Goal: Book appointment/travel/reservation

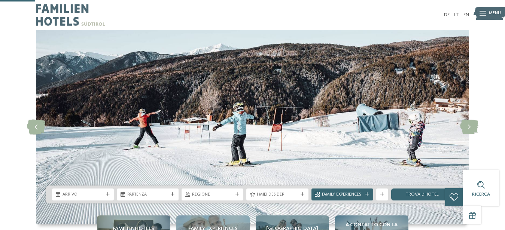
click at [110, 189] on div "Arrivo" at bounding box center [83, 195] width 62 height 12
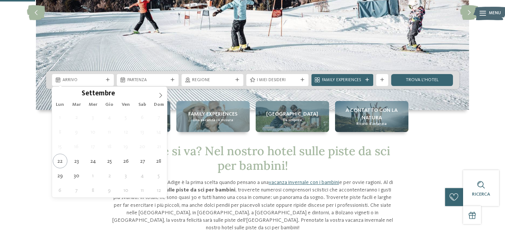
scroll to position [115, 0]
click at [156, 89] on span at bounding box center [160, 93] width 13 height 13
click at [159, 92] on span at bounding box center [160, 93] width 13 height 13
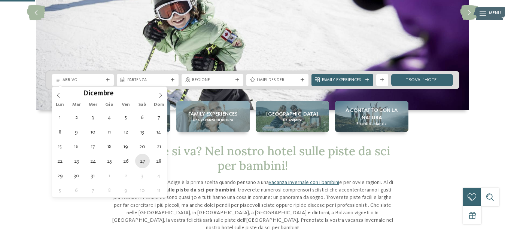
type div "27.12.2025"
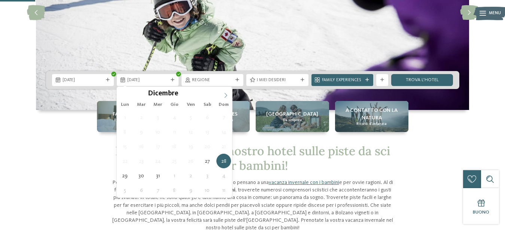
type input "****"
click at [224, 94] on icon at bounding box center [225, 95] width 5 height 5
type div "03.01.2026"
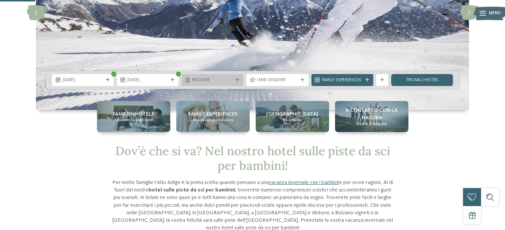
click at [229, 79] on span "Regione" at bounding box center [212, 80] width 41 height 6
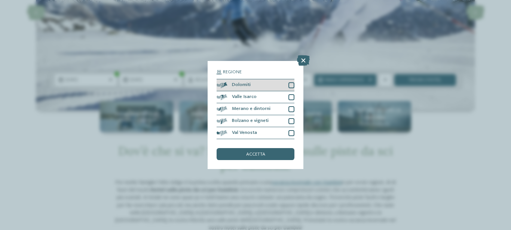
click at [292, 83] on div at bounding box center [292, 85] width 6 height 6
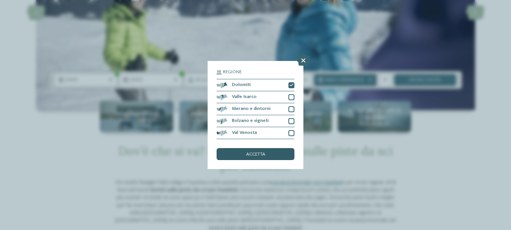
click at [271, 155] on div "accetta" at bounding box center [256, 154] width 78 height 12
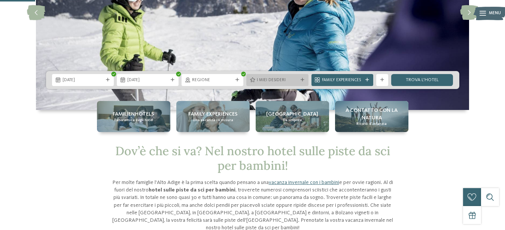
click at [292, 80] on span "I miei desideri" at bounding box center [277, 80] width 41 height 6
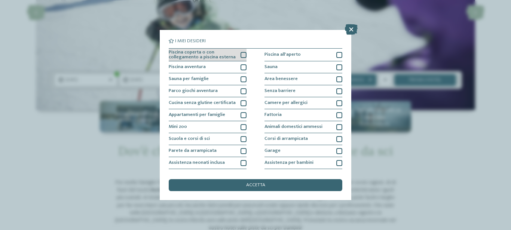
click at [241, 54] on div at bounding box center [244, 55] width 6 height 6
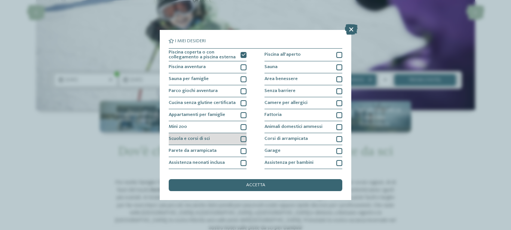
click at [242, 139] on div at bounding box center [244, 139] width 6 height 6
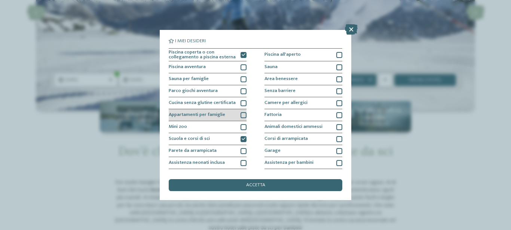
click at [242, 114] on div at bounding box center [244, 115] width 6 height 6
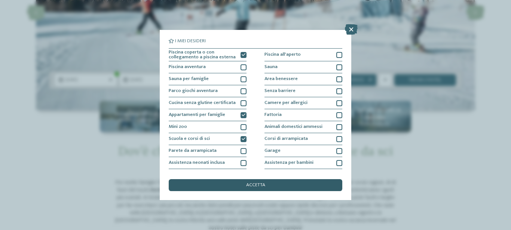
click at [248, 184] on span "accetta" at bounding box center [255, 185] width 19 height 5
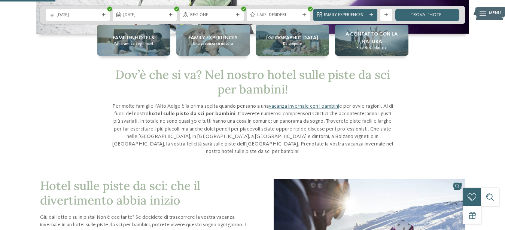
scroll to position [153, 0]
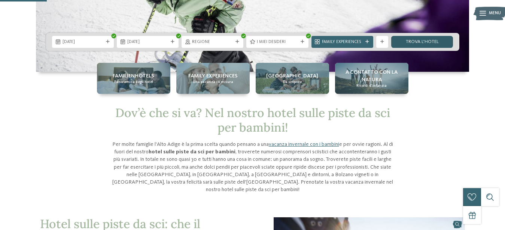
click at [426, 38] on link "trova l’hotel" at bounding box center [422, 42] width 62 height 12
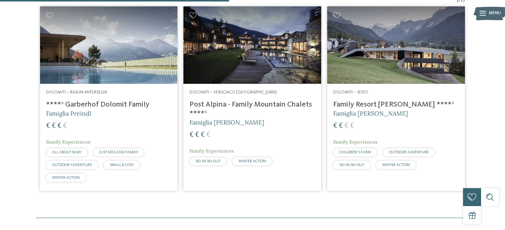
scroll to position [185, 0]
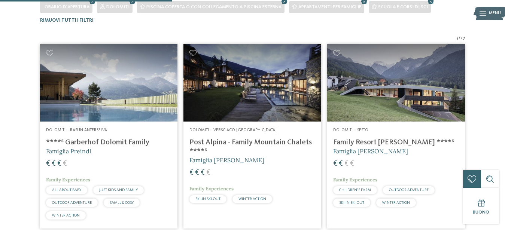
click at [391, 147] on h5 "Famiglia [PERSON_NAME]" at bounding box center [396, 151] width 126 height 8
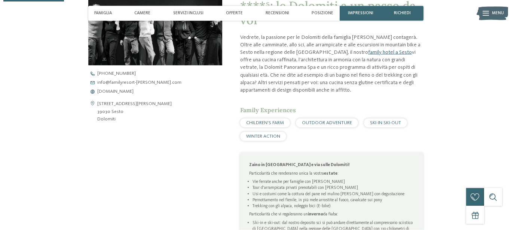
scroll to position [267, 0]
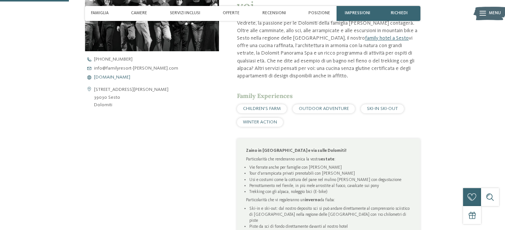
click at [130, 78] on span "[DOMAIN_NAME]" at bounding box center [112, 77] width 36 height 5
